Goal: Task Accomplishment & Management: Manage account settings

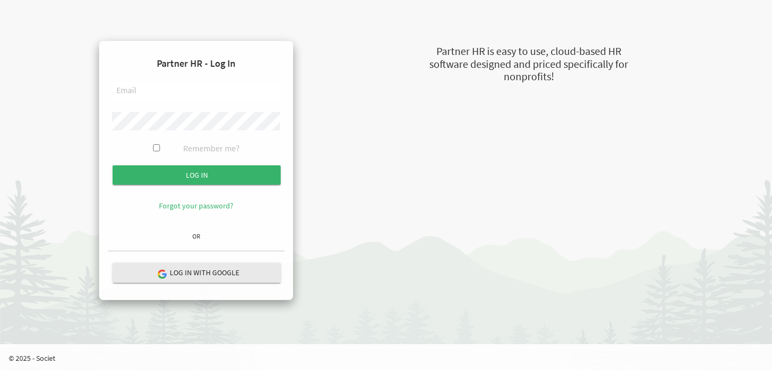
click at [162, 93] on input "text" at bounding box center [196, 91] width 168 height 18
type input "[EMAIL_ADDRESS][DOMAIN_NAME]"
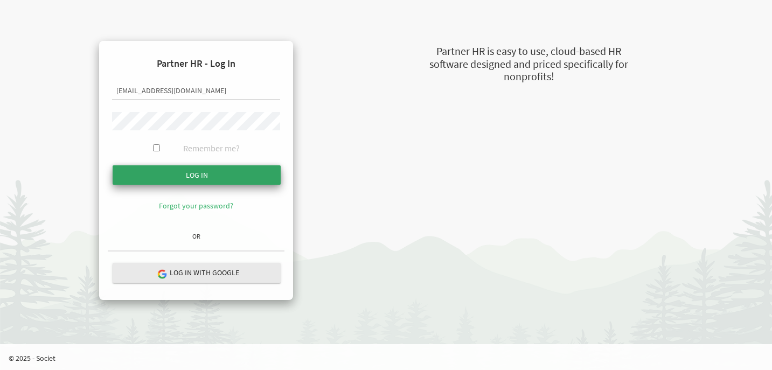
click at [185, 169] on input "submit" at bounding box center [197, 174] width 168 height 19
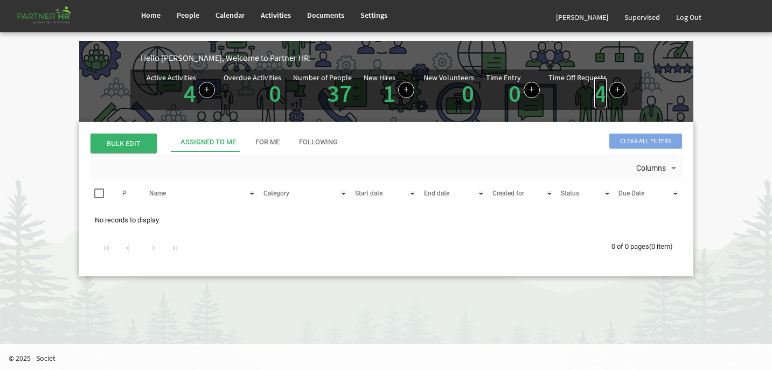
click at [600, 96] on link "4" at bounding box center [600, 93] width 12 height 30
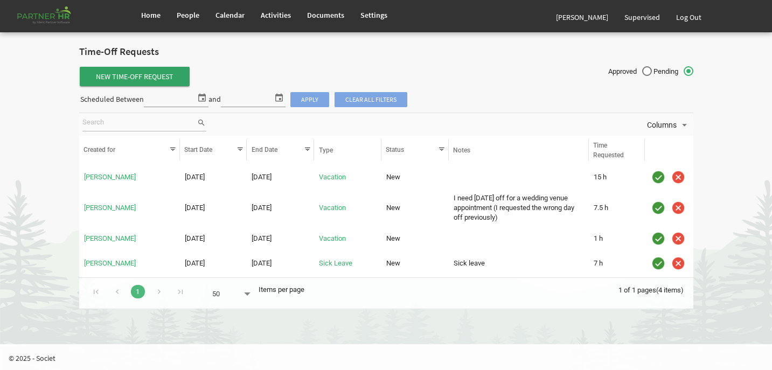
click at [149, 72] on span "New Time-Off Request" at bounding box center [135, 76] width 110 height 19
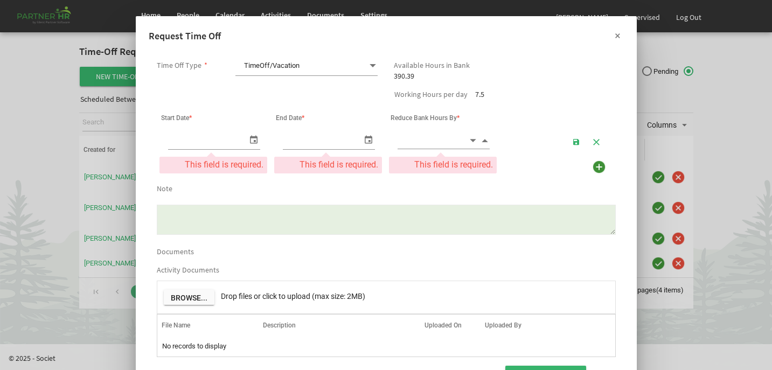
click at [619, 34] on button "×" at bounding box center [617, 35] width 27 height 27
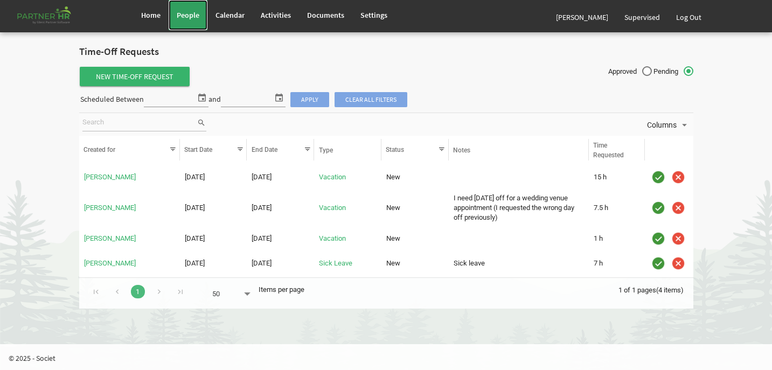
click at [187, 10] on link "People" at bounding box center [188, 15] width 39 height 30
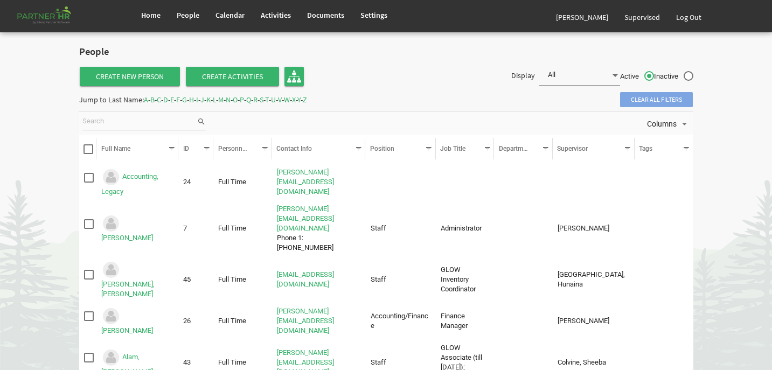
click at [140, 124] on input "search" at bounding box center [139, 122] width 114 height 16
type input "laura"
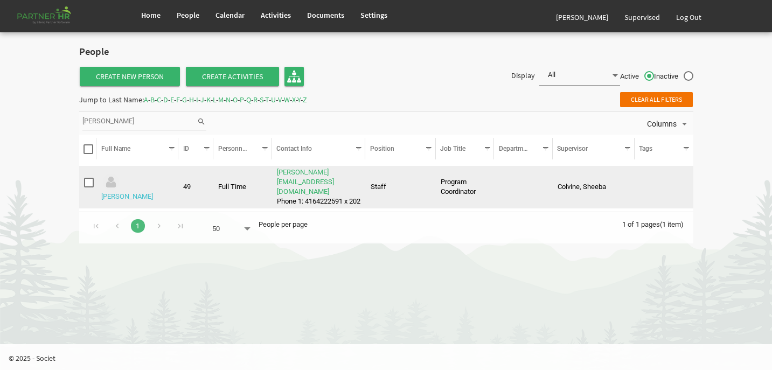
click at [135, 192] on link "Nygaard-Mendoza, Laura" at bounding box center [127, 196] width 52 height 8
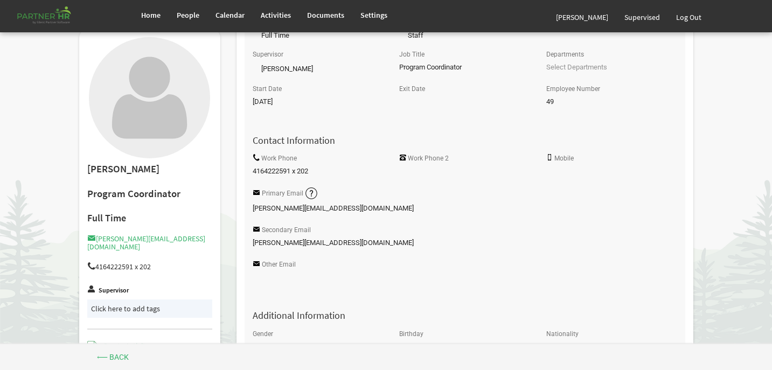
scroll to position [96, 0]
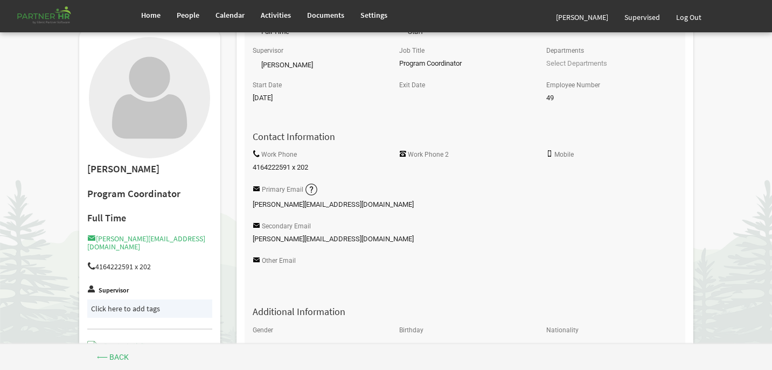
click at [309, 186] on img at bounding box center [311, 189] width 13 height 13
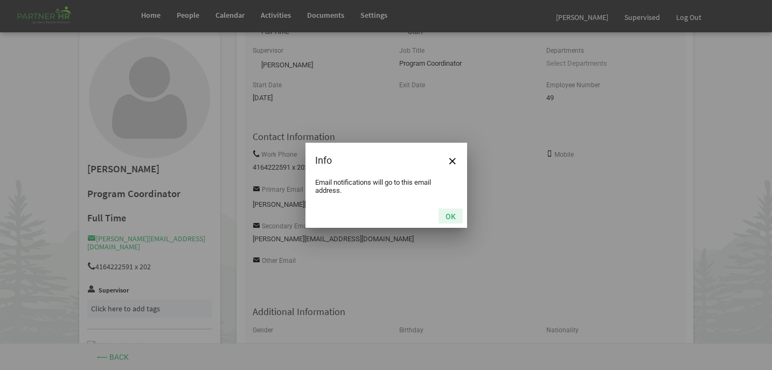
click at [454, 214] on button "OK" at bounding box center [450, 215] width 24 height 15
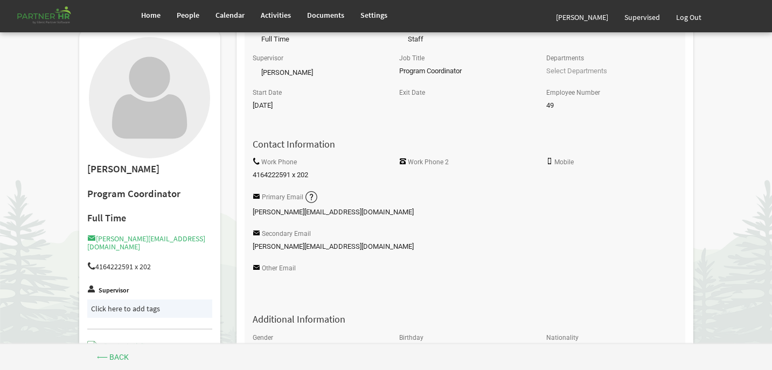
scroll to position [0, 0]
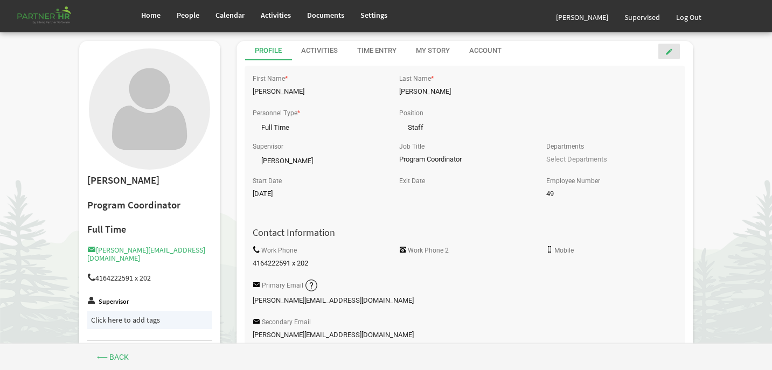
click at [668, 55] on link at bounding box center [669, 52] width 22 height 16
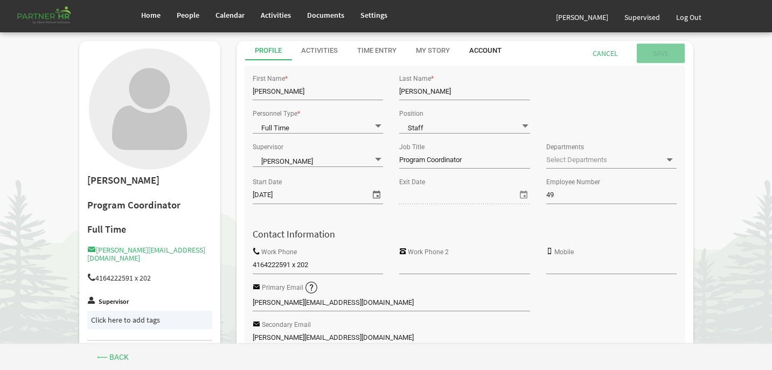
click at [490, 47] on div "Account" at bounding box center [485, 51] width 32 height 10
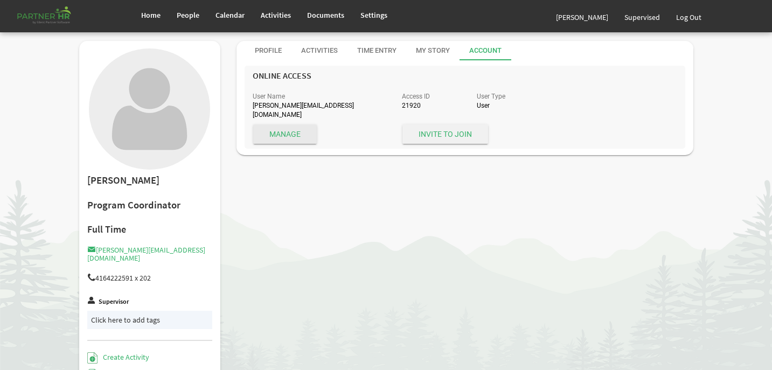
click at [450, 124] on span "Invite to Join" at bounding box center [445, 133] width 86 height 19
click at [439, 129] on span "Invite to Join" at bounding box center [445, 133] width 86 height 19
click at [429, 51] on div "My Story" at bounding box center [433, 51] width 34 height 10
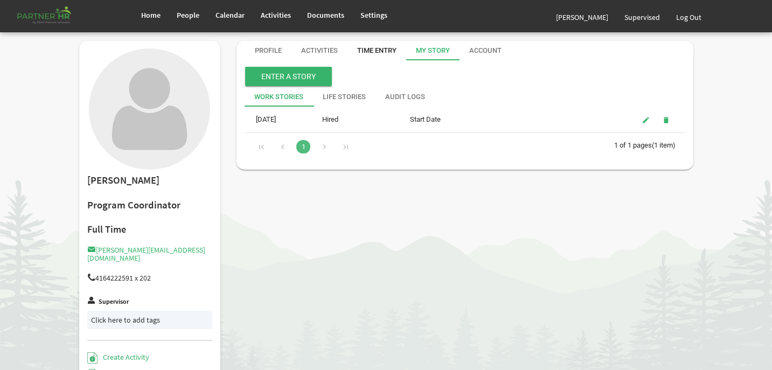
click at [381, 50] on div "Time Entry" at bounding box center [376, 51] width 39 height 10
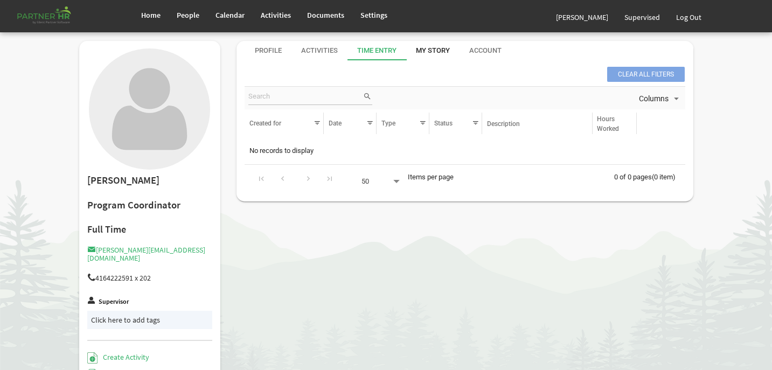
click at [423, 51] on div "My Story" at bounding box center [433, 51] width 34 height 10
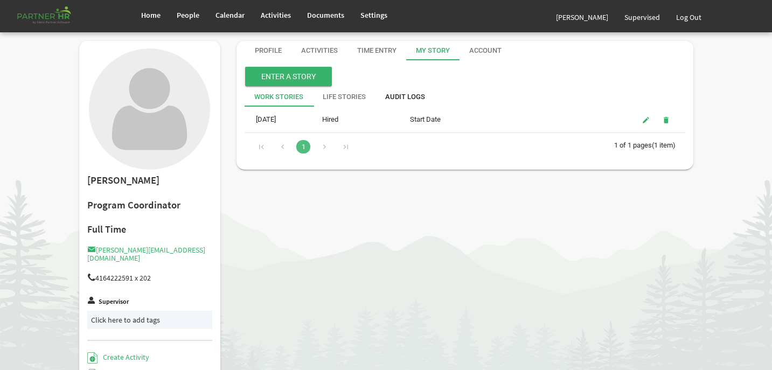
click at [399, 101] on div "Audit Logs" at bounding box center [405, 97] width 40 height 10
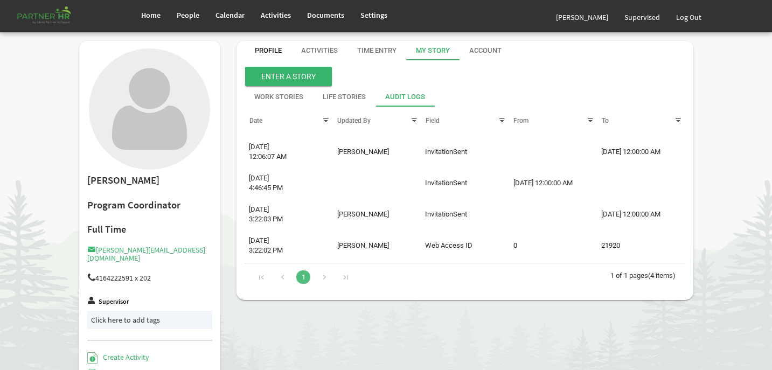
click at [257, 47] on div "Profile" at bounding box center [268, 51] width 27 height 10
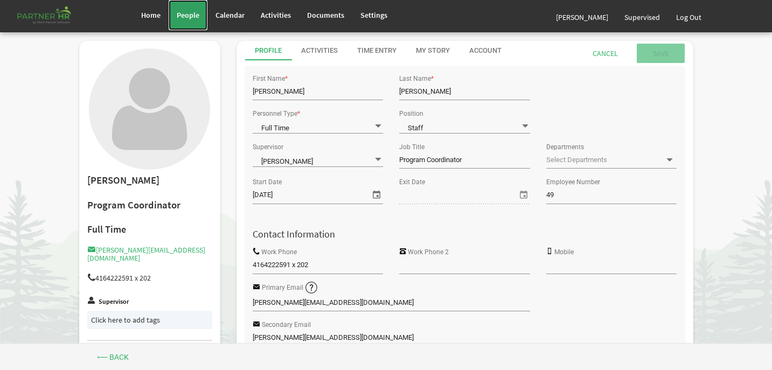
click at [188, 13] on span "People" at bounding box center [188, 15] width 23 height 10
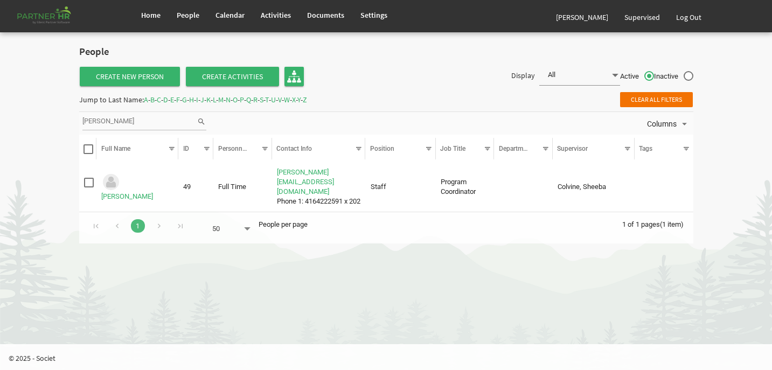
click at [211, 99] on span "K" at bounding box center [208, 100] width 4 height 10
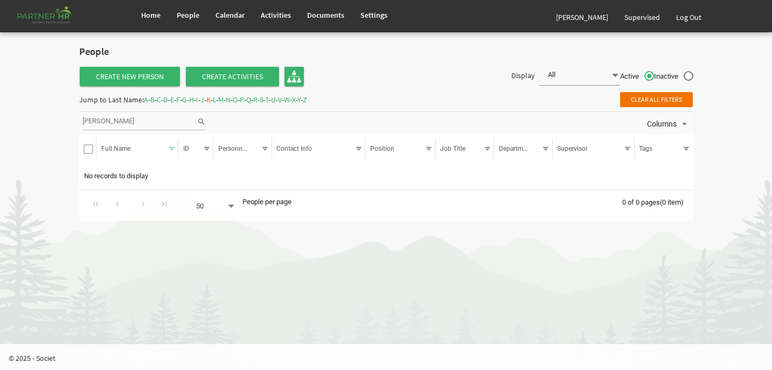
click at [122, 127] on input "[PERSON_NAME]" at bounding box center [139, 122] width 114 height 16
type input "l"
type input "kara"
click at [178, 122] on input "kara" at bounding box center [139, 122] width 114 height 16
type input "k"
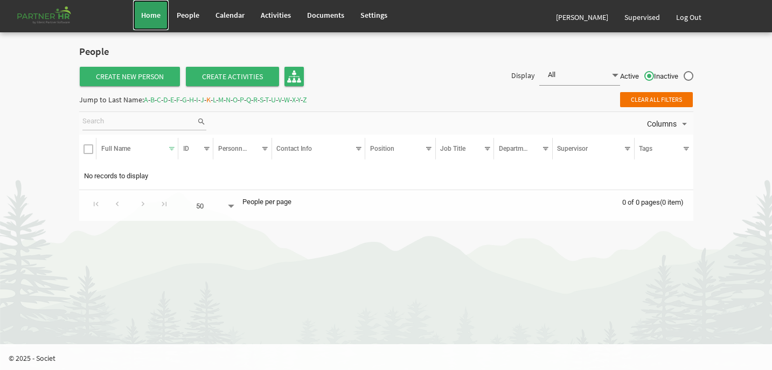
click at [156, 13] on span "Home" at bounding box center [150, 15] width 19 height 10
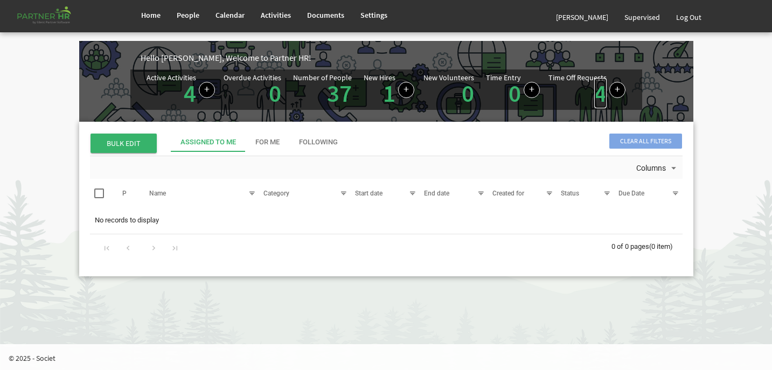
click at [597, 94] on link "4" at bounding box center [600, 93] width 12 height 30
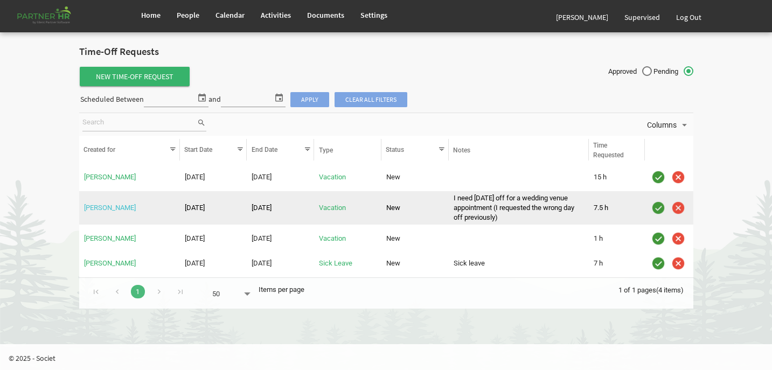
click at [112, 207] on link "[PERSON_NAME]" at bounding box center [110, 208] width 52 height 8
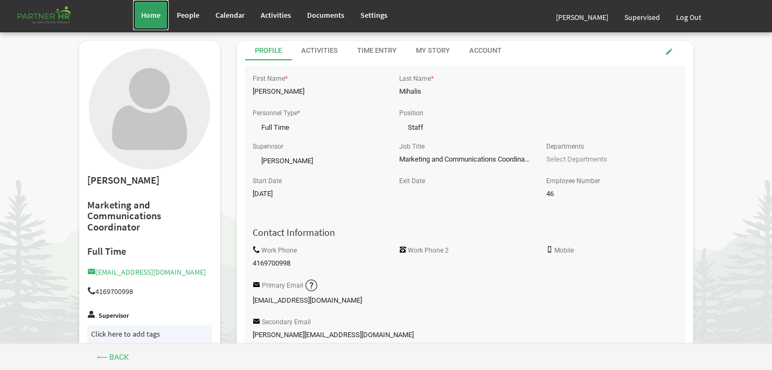
click at [145, 18] on span "Home" at bounding box center [150, 15] width 19 height 10
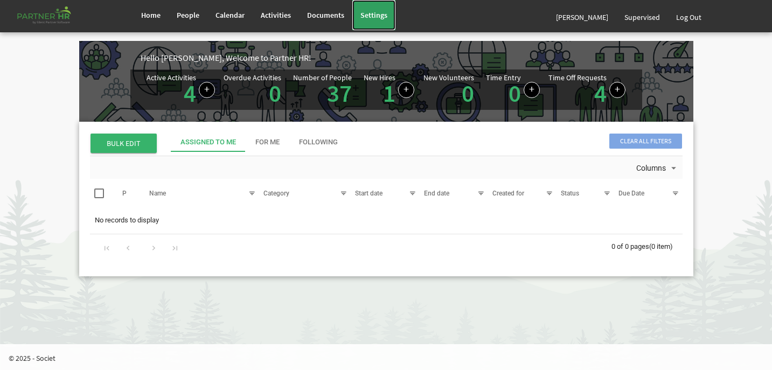
click at [377, 10] on link "Settings" at bounding box center [373, 15] width 43 height 30
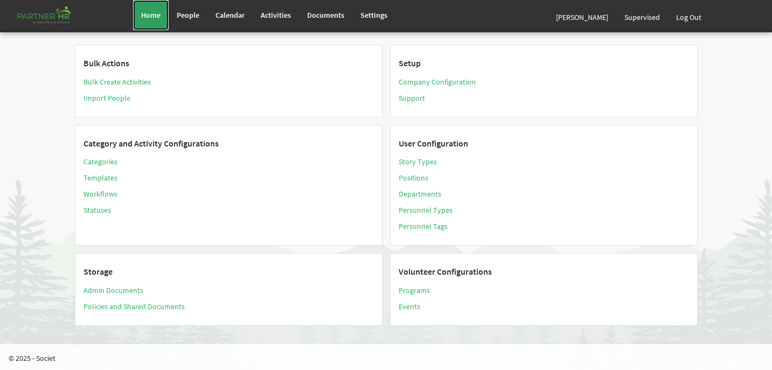
click at [154, 7] on link "Home" at bounding box center [151, 15] width 36 height 30
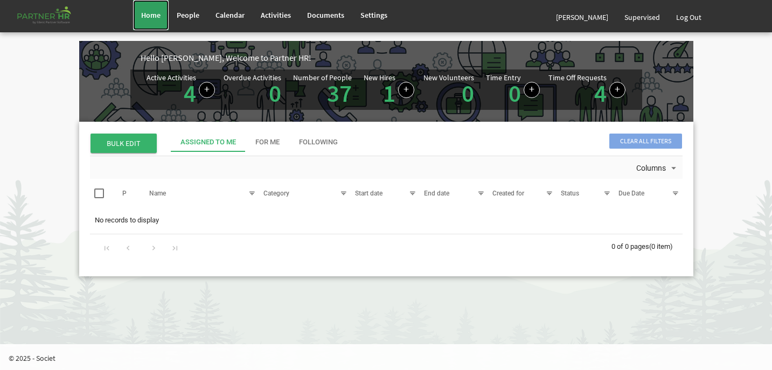
click at [138, 12] on link "Home" at bounding box center [151, 15] width 36 height 30
click at [692, 18] on link "Log Out" at bounding box center [688, 17] width 41 height 30
